Goal: Find specific page/section: Find specific page/section

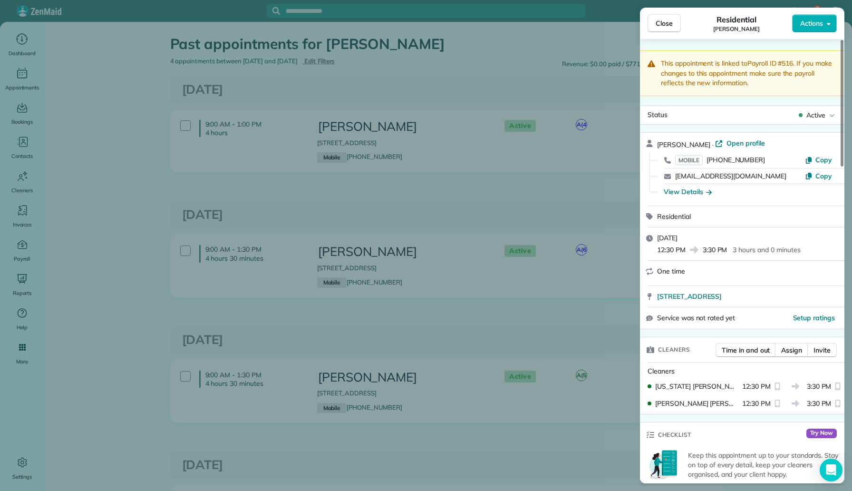
click at [239, 244] on div "Close Residential Calvin Hatton Actions This appointment is linked to Payroll I…" at bounding box center [426, 245] width 852 height 491
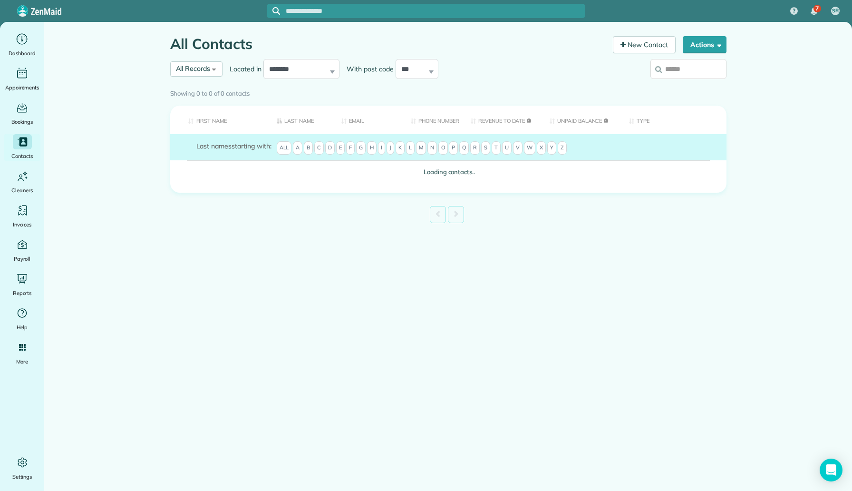
click at [716, 72] on input "search" at bounding box center [688, 69] width 76 height 20
type input "**********"
click at [696, 85] on div "Showing 0 to 0 of 0 contacts" at bounding box center [448, 91] width 556 height 13
click at [672, 85] on div "Showing 0 to 0 of 0 contacts" at bounding box center [448, 91] width 556 height 13
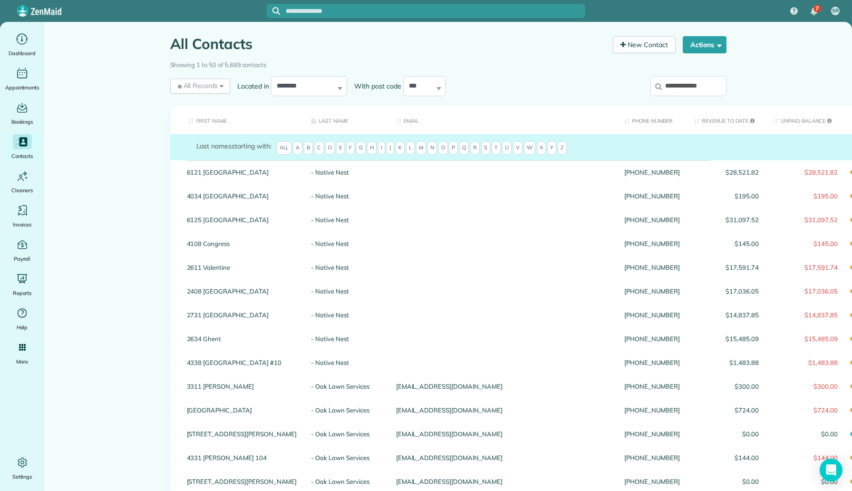
click at [677, 87] on input "**********" at bounding box center [688, 86] width 76 height 20
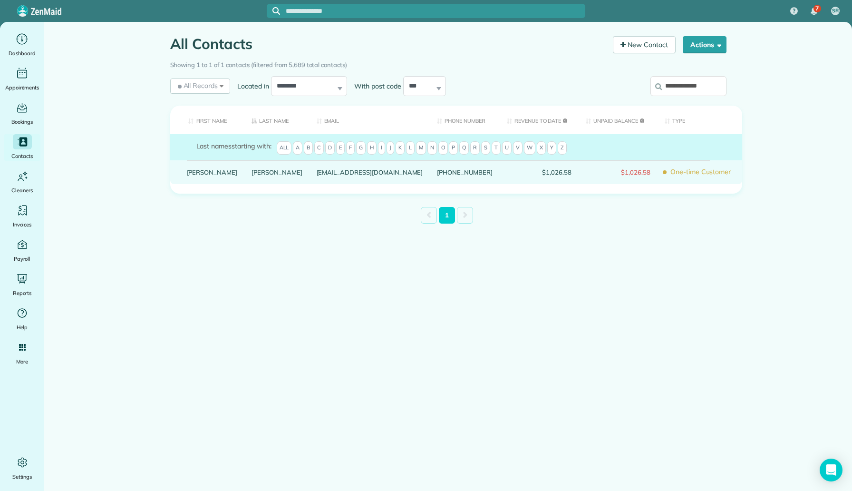
click at [251, 175] on link "[PERSON_NAME]" at bounding box center [276, 172] width 51 height 7
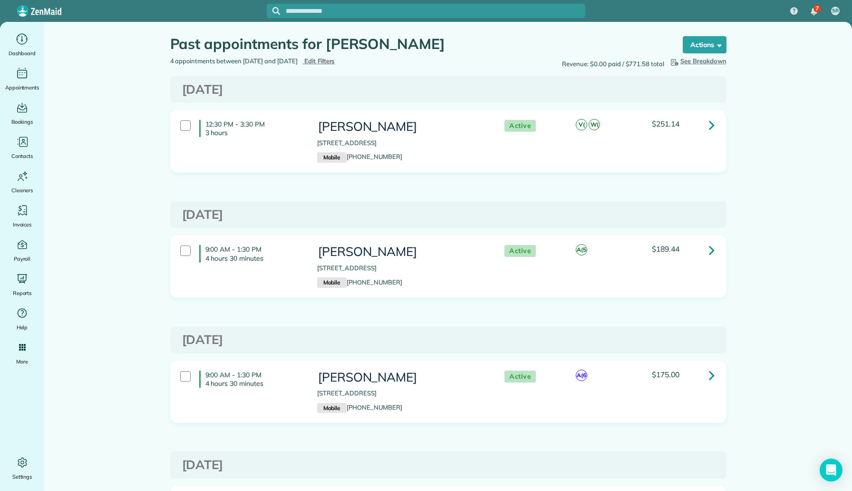
click at [709, 126] on icon at bounding box center [712, 124] width 6 height 17
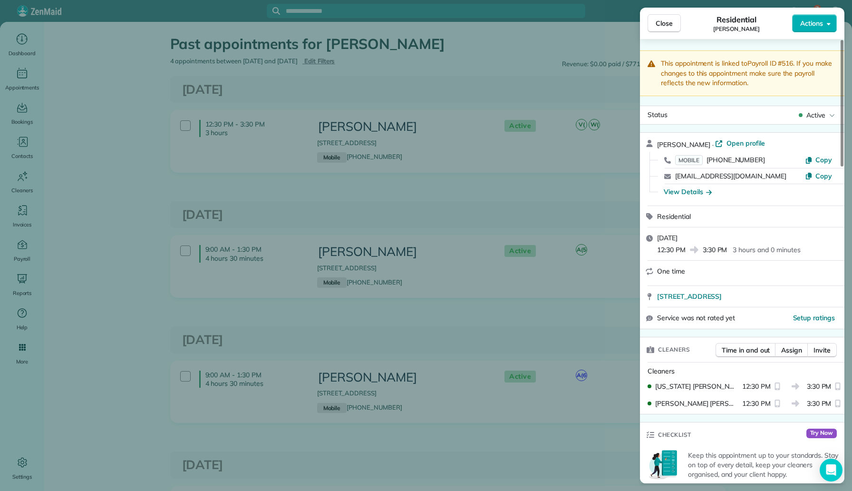
click at [407, 192] on div "Close Residential Calvin Hatton Actions This appointment is linked to Payroll I…" at bounding box center [426, 245] width 852 height 491
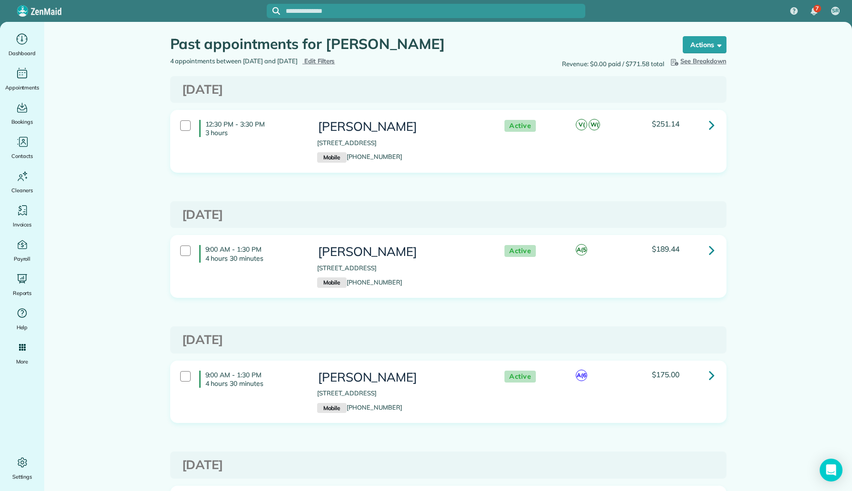
click at [717, 125] on link at bounding box center [711, 124] width 19 height 19
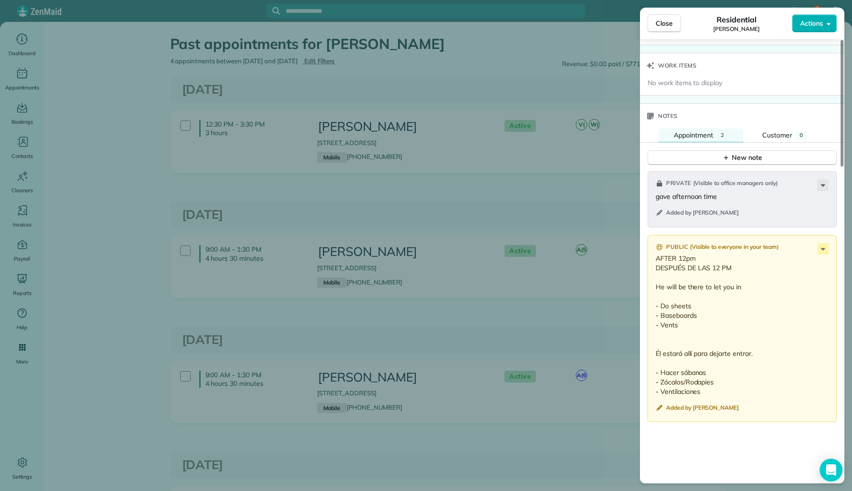
scroll to position [842, 0]
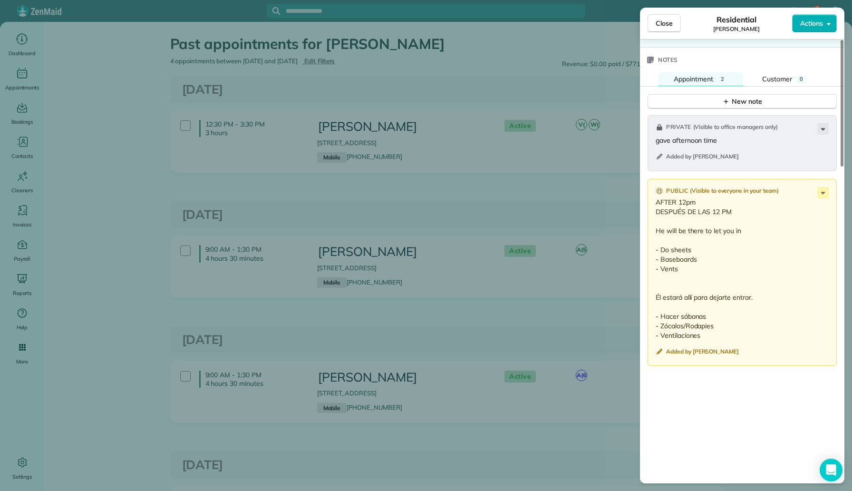
click at [498, 234] on div "Close Residential Calvin Hatton Actions This appointment is linked to Payroll I…" at bounding box center [426, 245] width 852 height 491
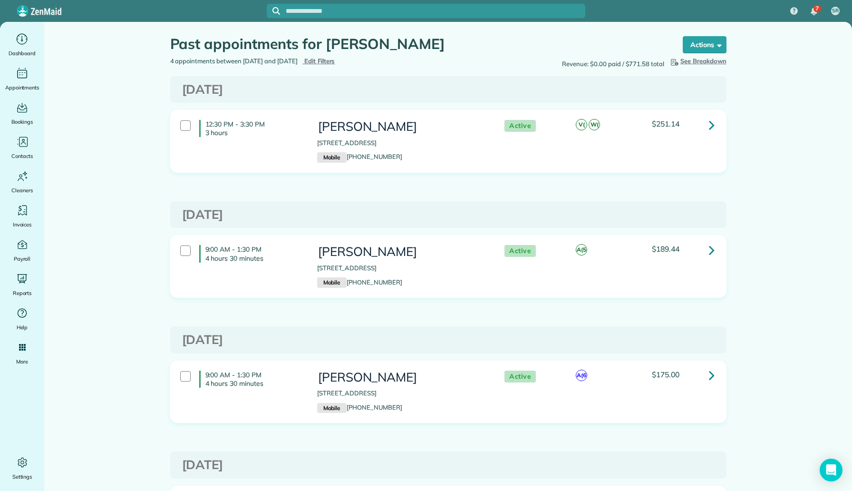
click at [715, 249] on link at bounding box center [711, 249] width 19 height 19
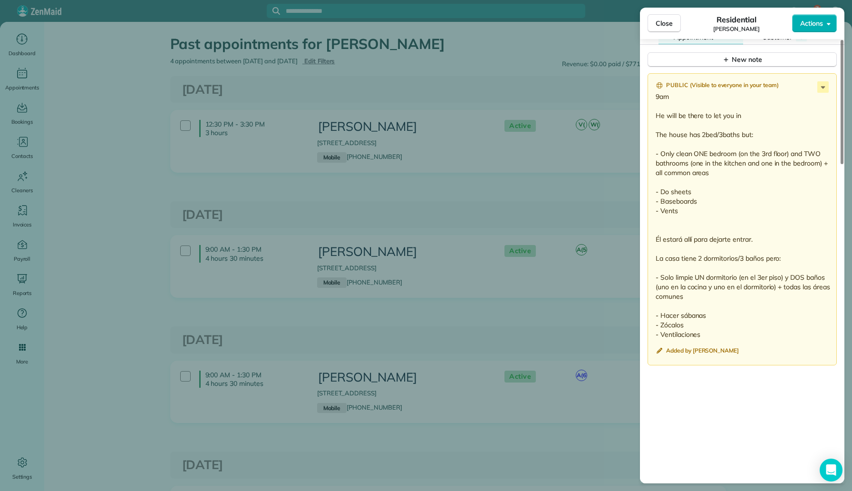
scroll to position [864, 0]
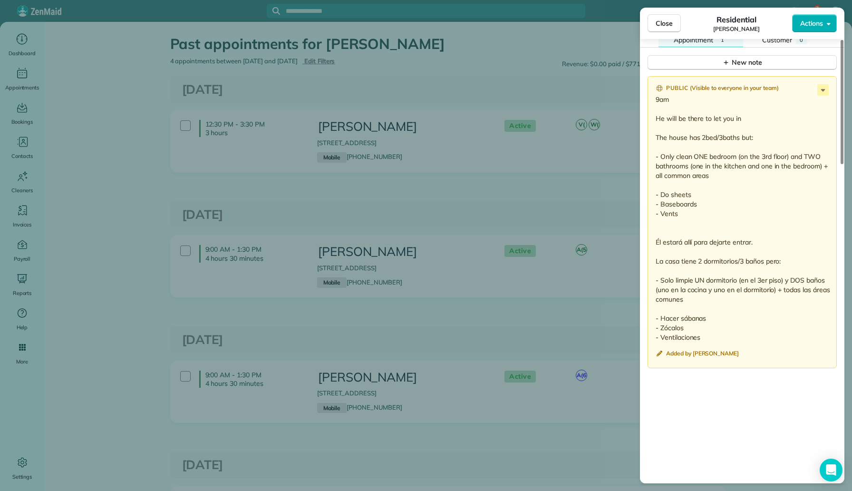
click at [517, 216] on div "Close Residential Calvin Hatton Actions This appointment is linked to Payroll I…" at bounding box center [426, 245] width 852 height 491
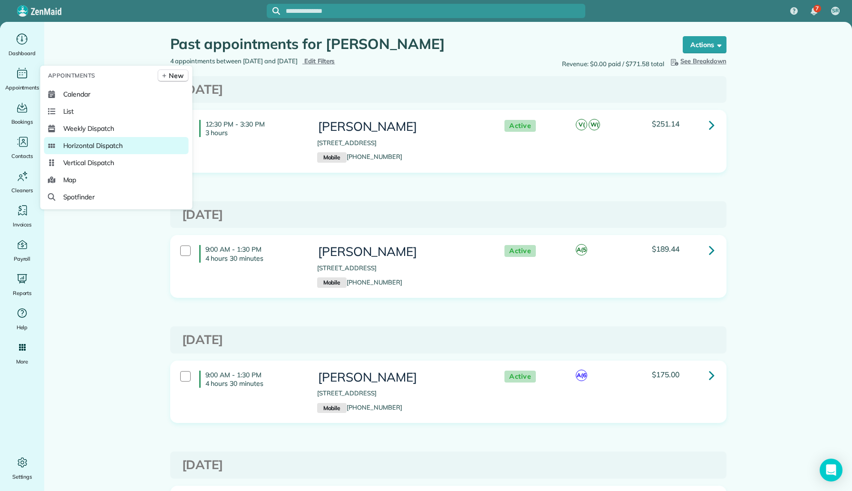
click at [96, 148] on span "Horizontal Dispatch" at bounding box center [92, 146] width 59 height 10
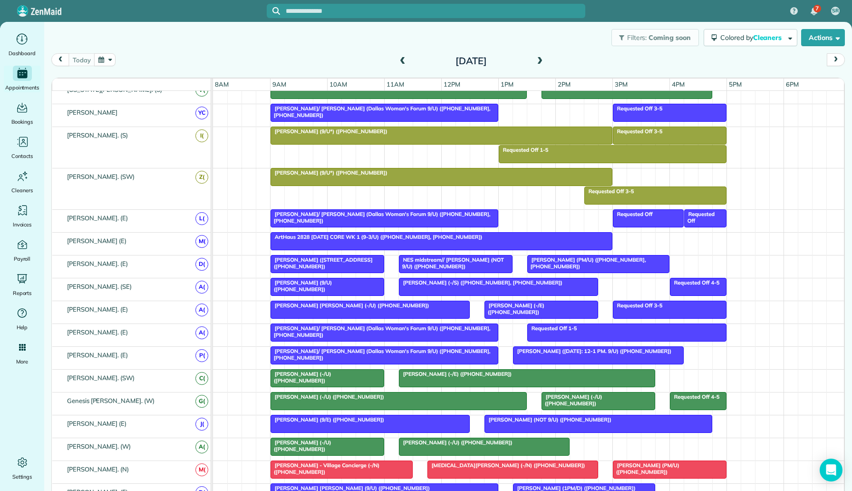
scroll to position [430, 0]
